Goal: Transaction & Acquisition: Purchase product/service

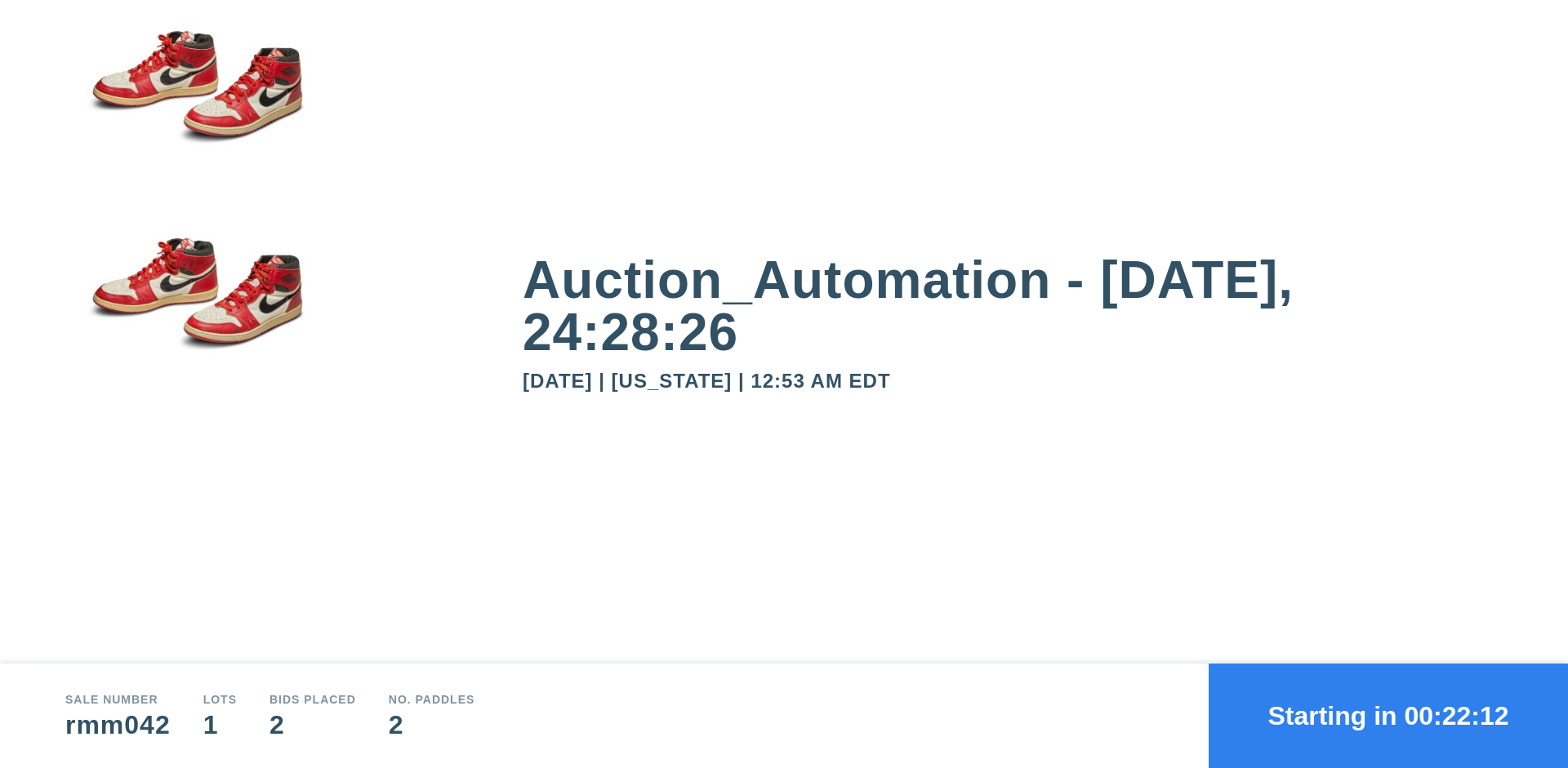
click at [1388, 716] on button "Starting in 00:22:12" at bounding box center [1388, 715] width 360 height 104
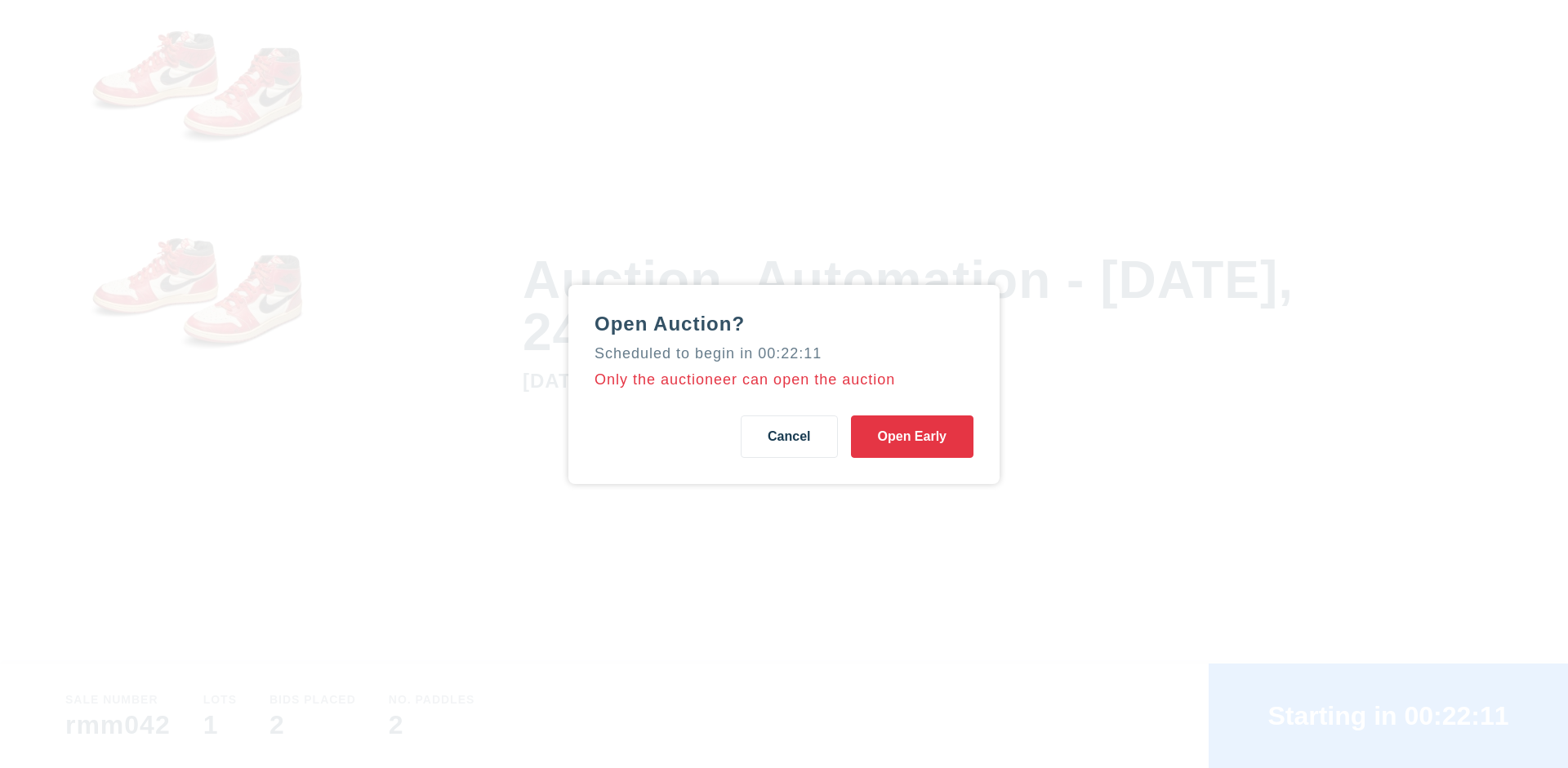
click at [912, 436] on button "Open Early" at bounding box center [911, 436] width 122 height 43
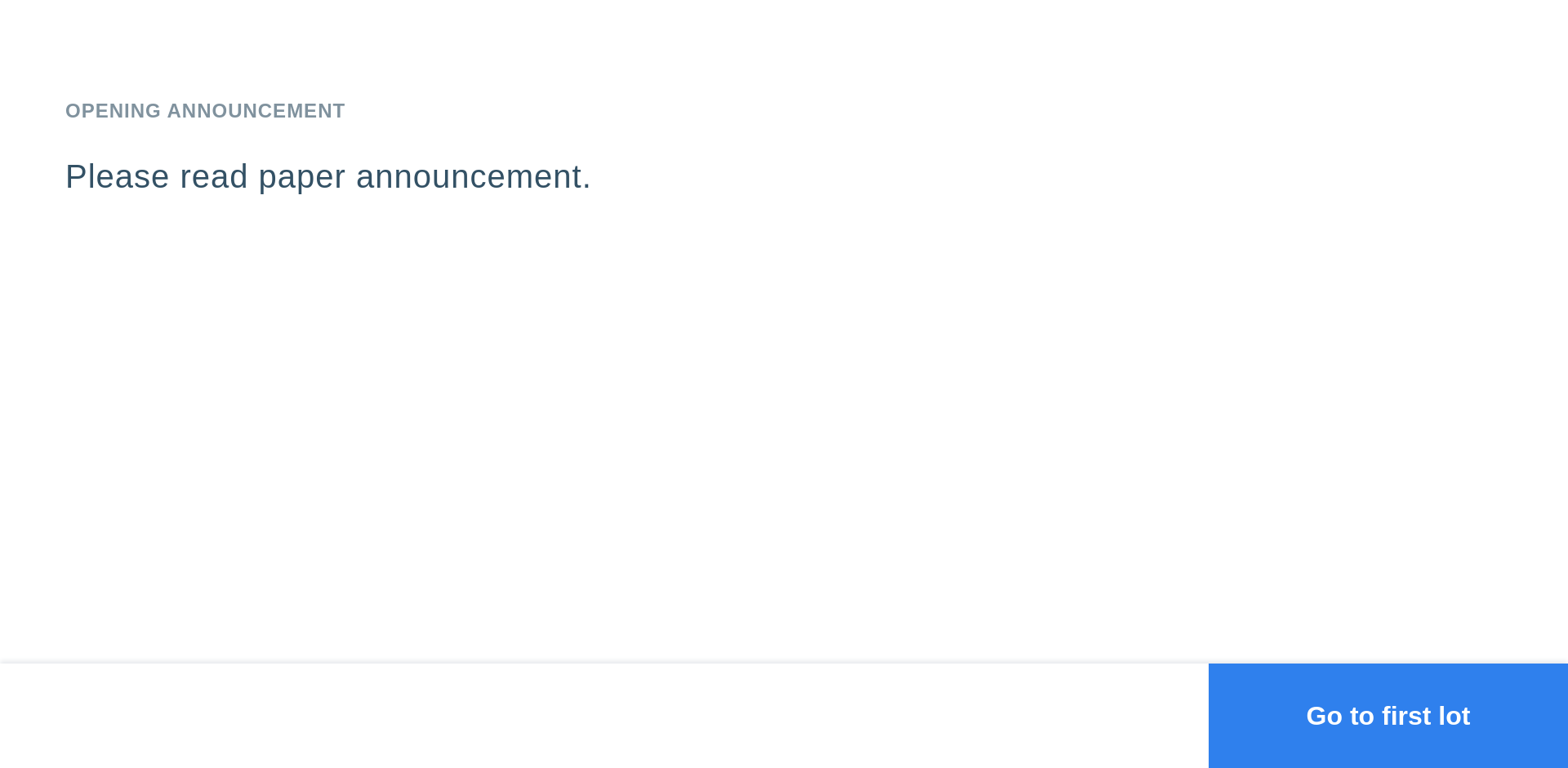
click at [1388, 716] on button "Go to first lot" at bounding box center [1388, 715] width 360 height 104
